Goal: Transaction & Acquisition: Download file/media

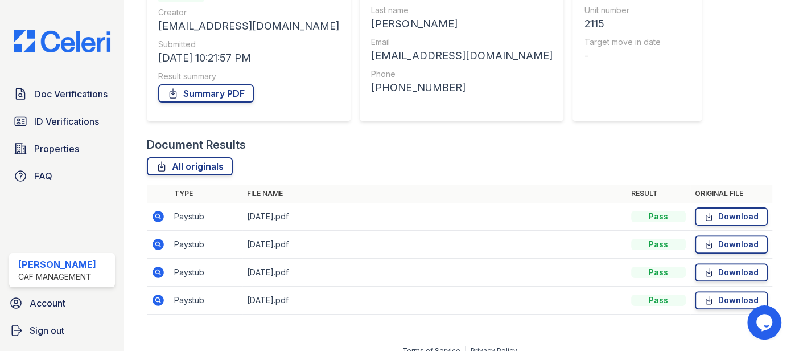
scroll to position [156, 0]
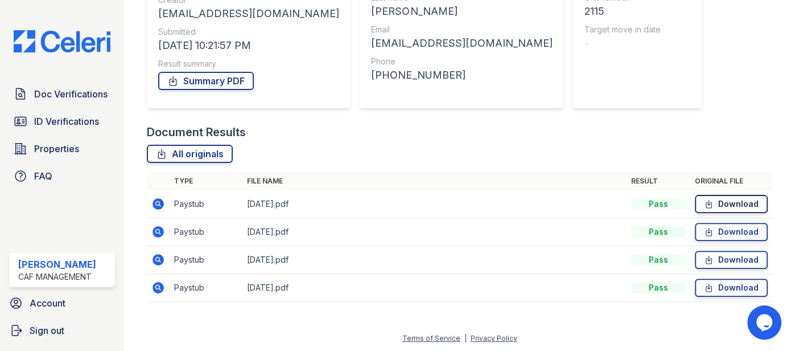
click at [731, 205] on link "Download" at bounding box center [731, 204] width 73 height 18
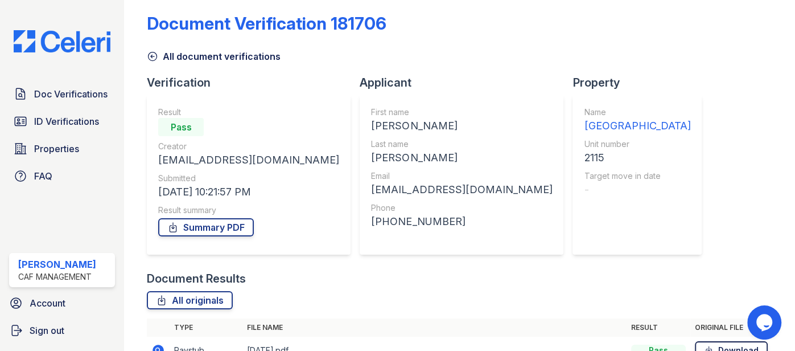
scroll to position [0, 0]
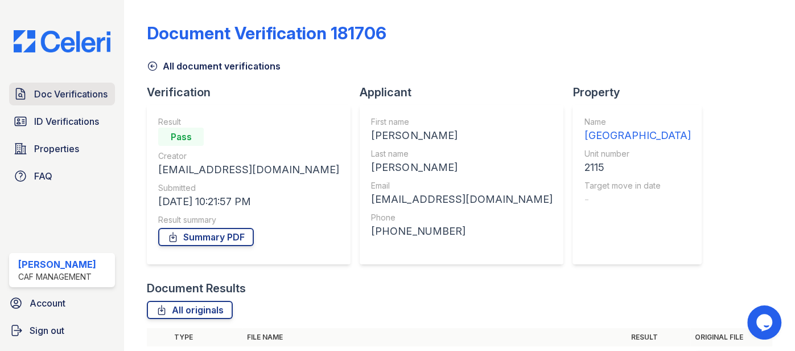
click at [83, 94] on span "Doc Verifications" at bounding box center [70, 94] width 73 height 14
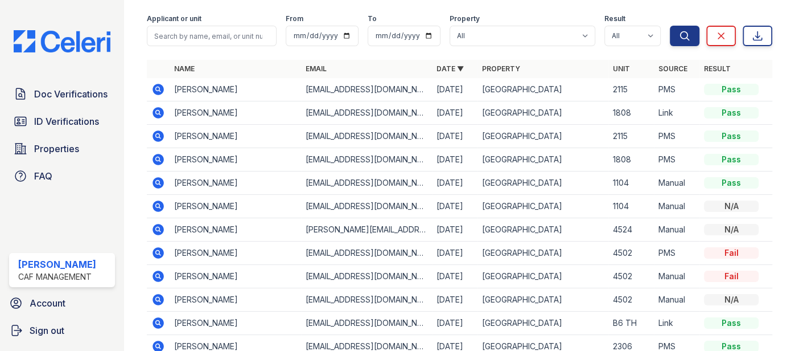
scroll to position [57, 0]
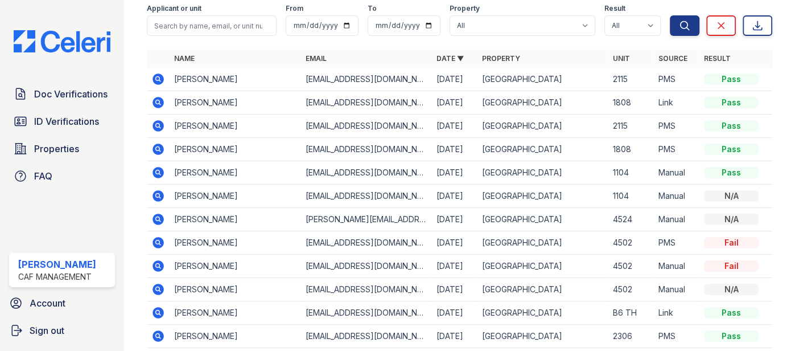
click at [164, 172] on icon at bounding box center [158, 173] width 14 height 14
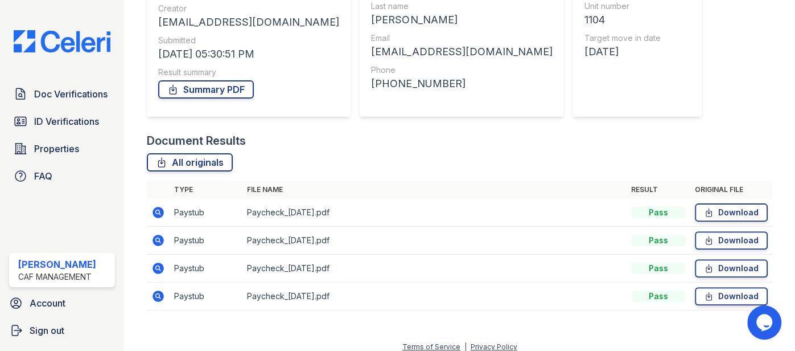
scroll to position [156, 0]
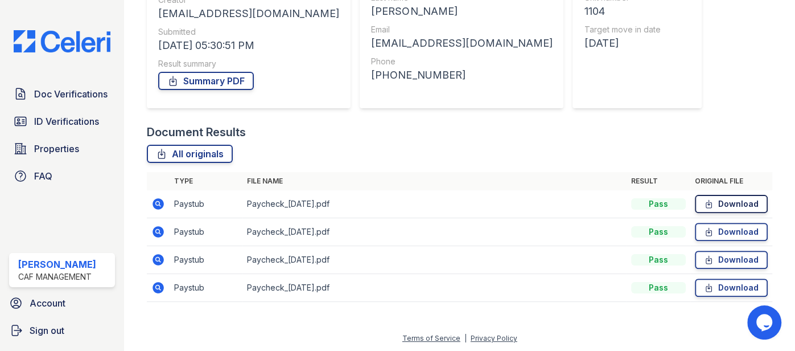
click at [738, 201] on link "Download" at bounding box center [731, 204] width 73 height 18
click at [721, 228] on link "Download" at bounding box center [731, 232] width 73 height 18
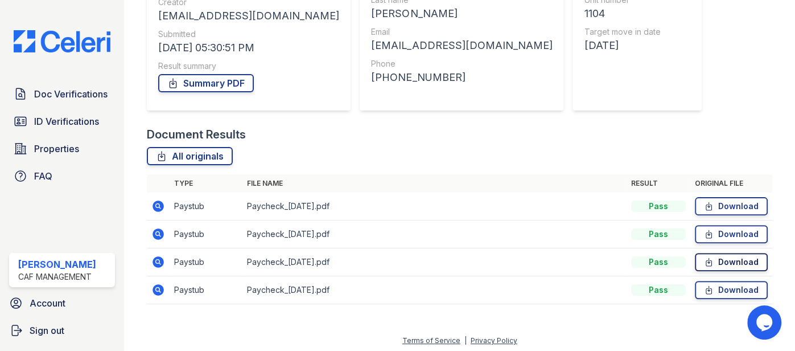
click at [720, 265] on link "Download" at bounding box center [731, 262] width 73 height 18
click at [714, 295] on link "Download" at bounding box center [731, 290] width 73 height 18
